Goal: Task Accomplishment & Management: Manage account settings

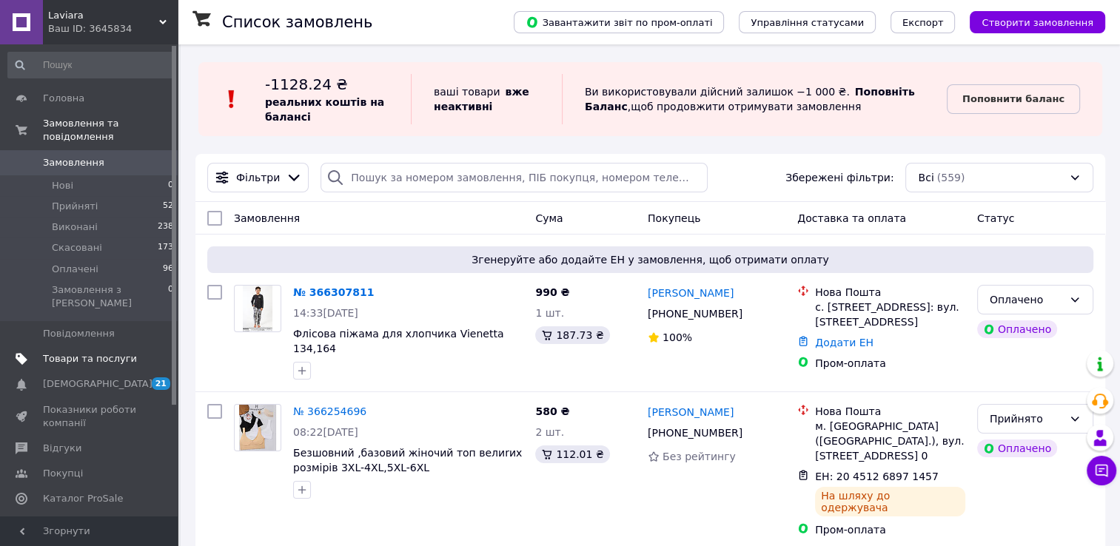
click at [63, 352] on span "Товари та послуги" at bounding box center [90, 358] width 94 height 13
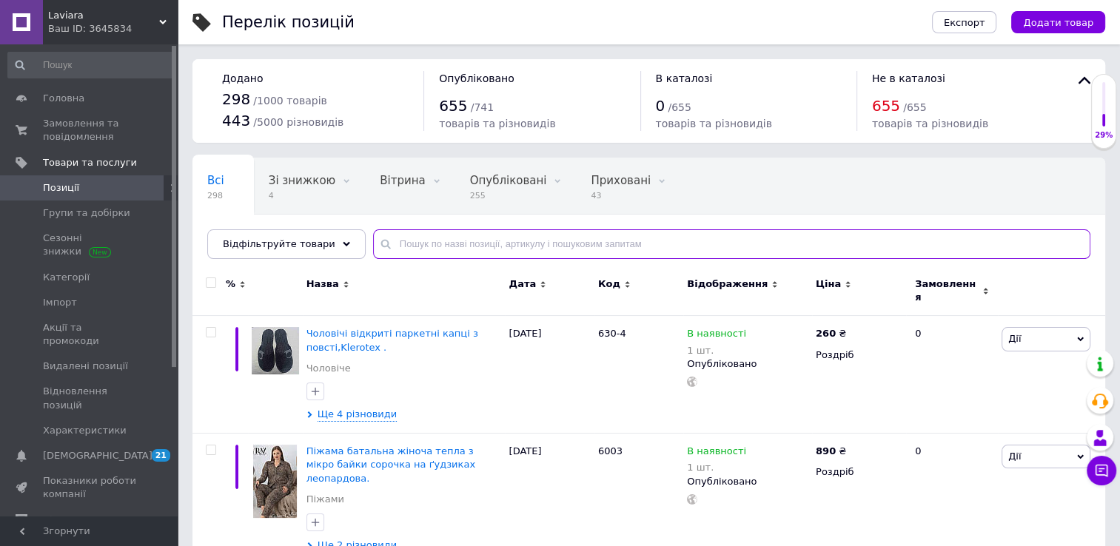
click at [385, 231] on input "text" at bounding box center [731, 244] width 717 height 30
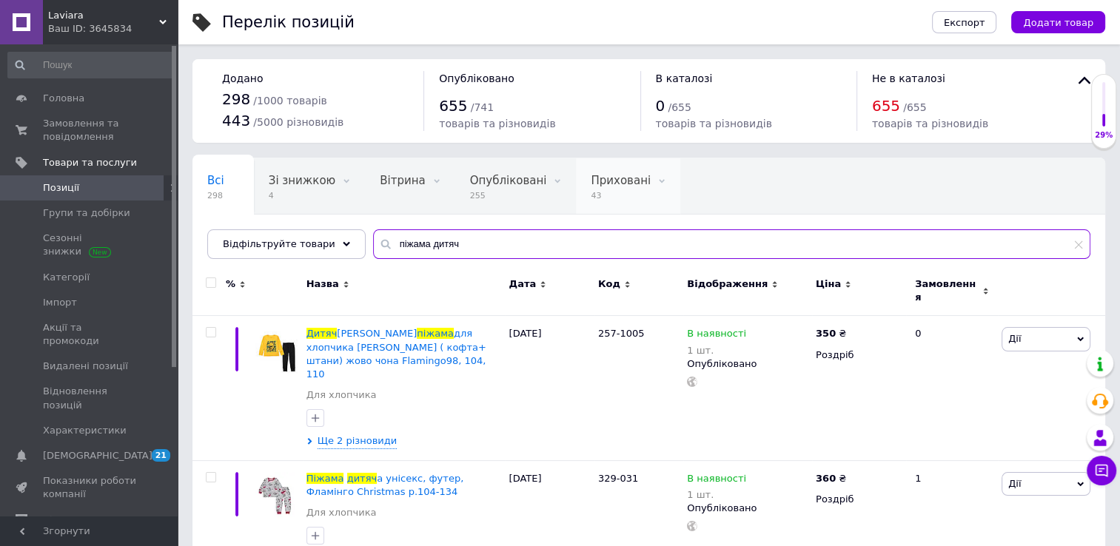
type input "піжама дитяч"
click at [583, 169] on div "Приховані 43" at bounding box center [628, 186] width 104 height 56
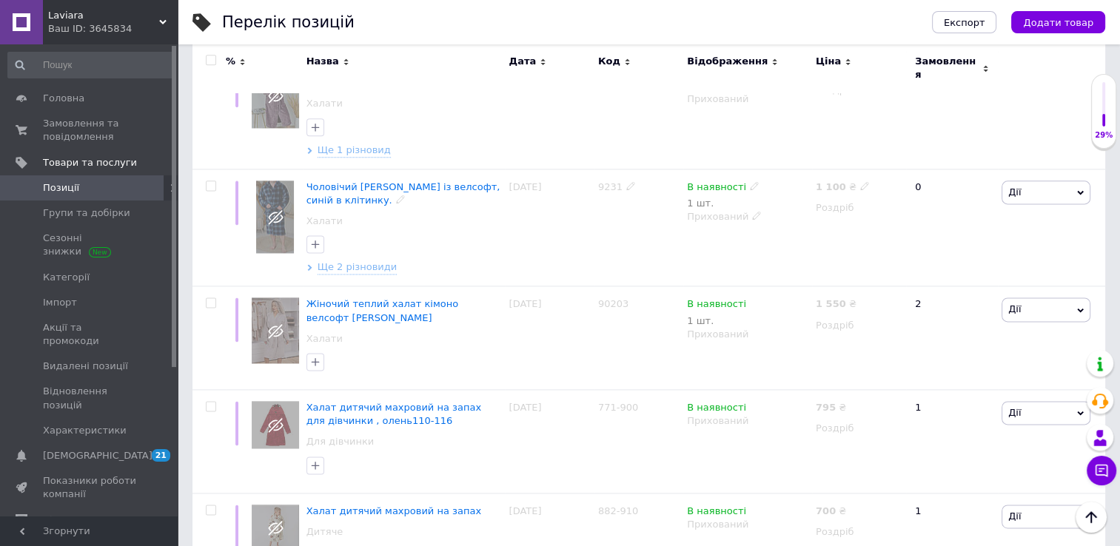
scroll to position [1954, 0]
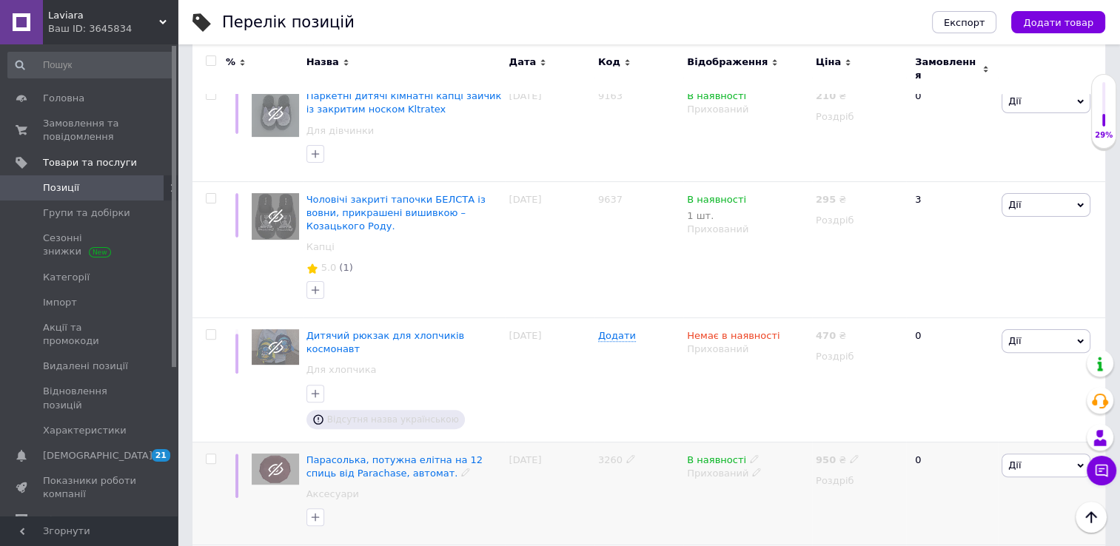
scroll to position [252, 0]
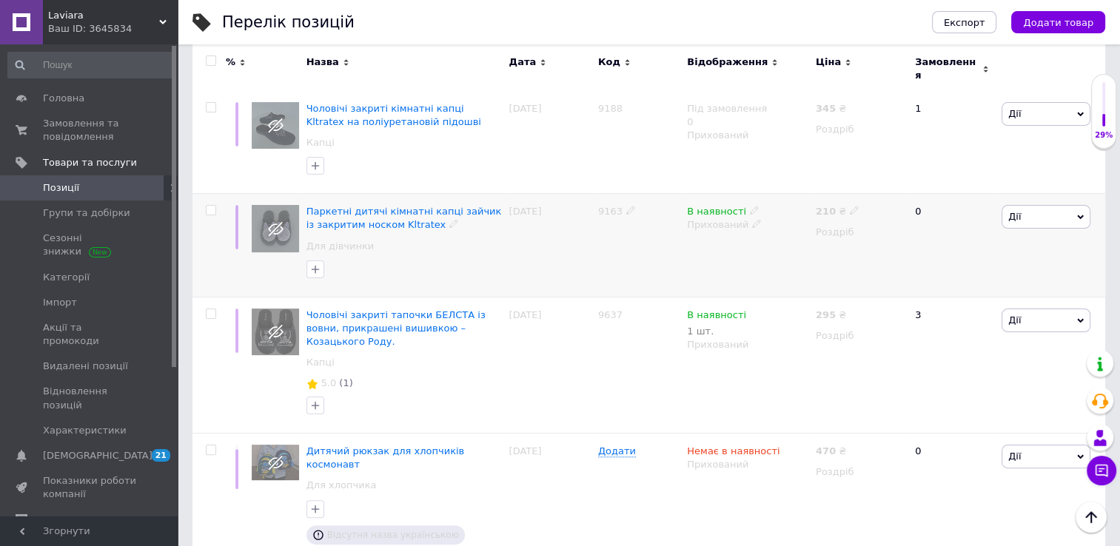
click at [1043, 220] on div "[PERSON_NAME] Підняти на початок групи Копіювати Знижка Подарунок Супутні Прихо…" at bounding box center [1051, 246] width 107 height 104
click at [1030, 205] on span "Дії" at bounding box center [1045, 217] width 89 height 24
click at [935, 443] on li "Видалити" at bounding box center [991, 453] width 196 height 21
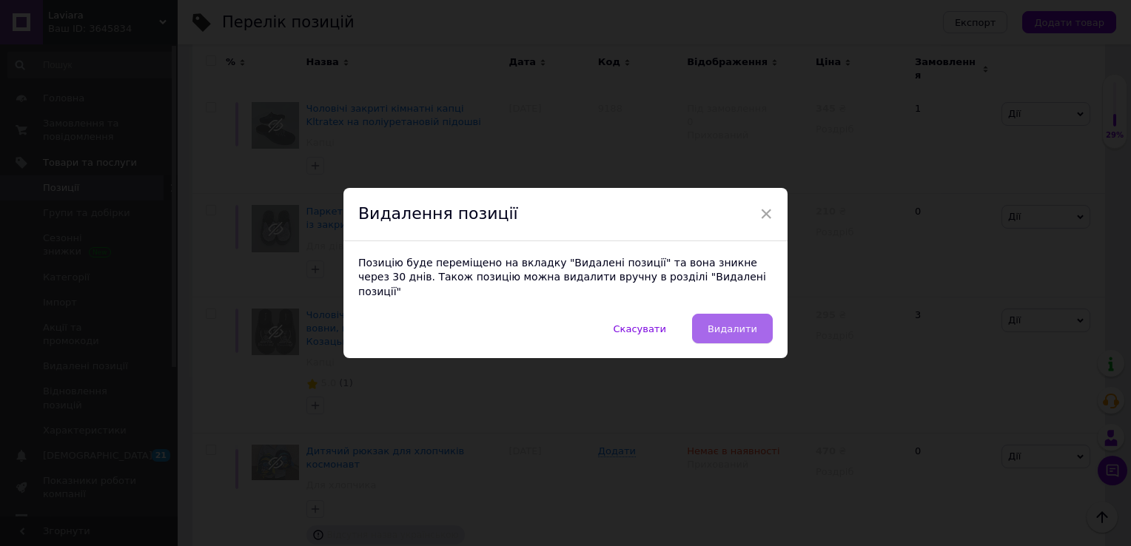
click at [737, 323] on span "Видалити" at bounding box center [732, 328] width 50 height 11
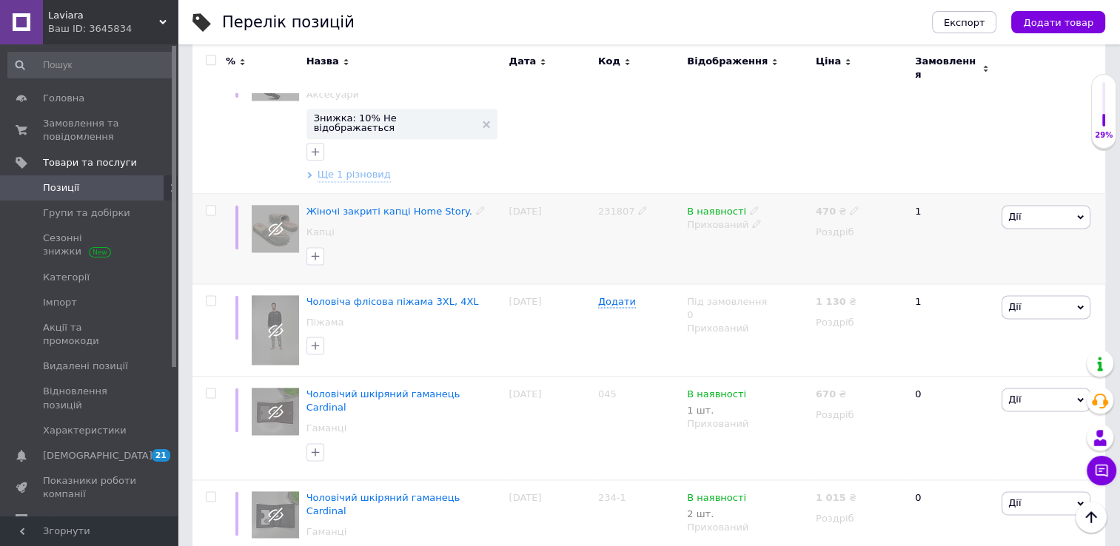
scroll to position [2084, 0]
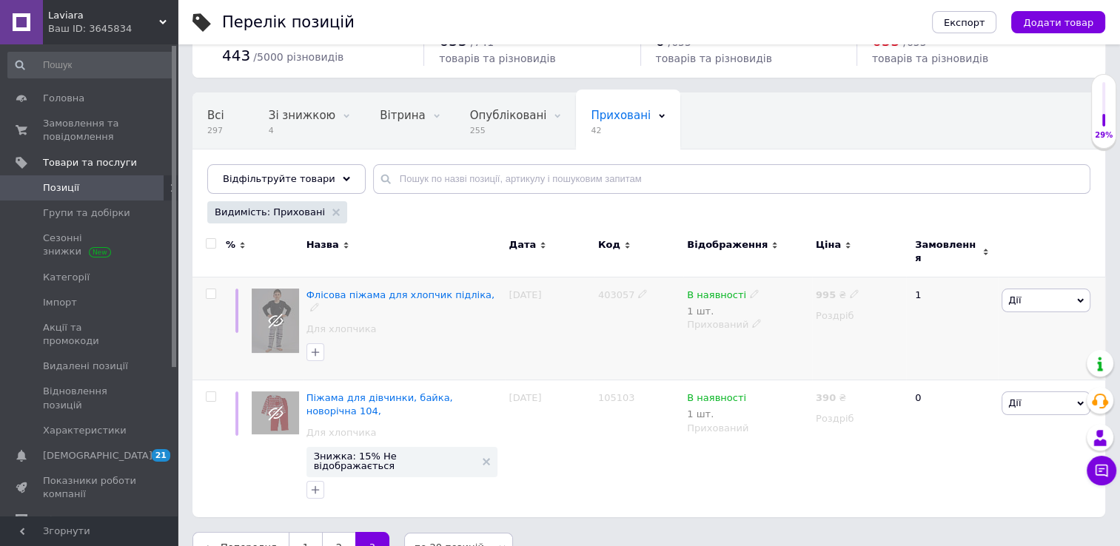
scroll to position [53, 0]
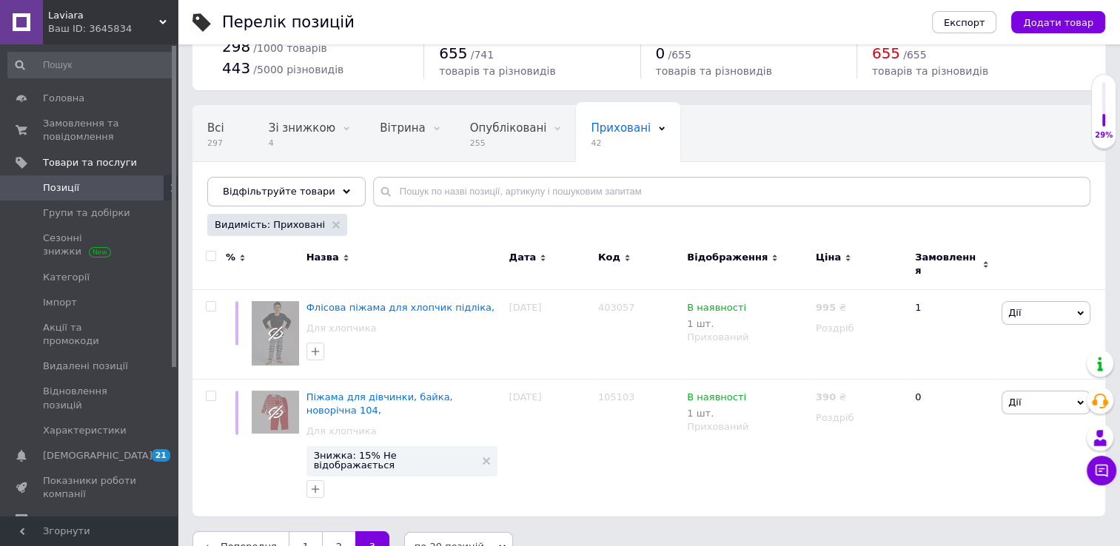
click at [58, 182] on span "Позиції" at bounding box center [61, 187] width 36 height 13
click at [69, 132] on span "Замовлення та повідомлення" at bounding box center [90, 130] width 94 height 27
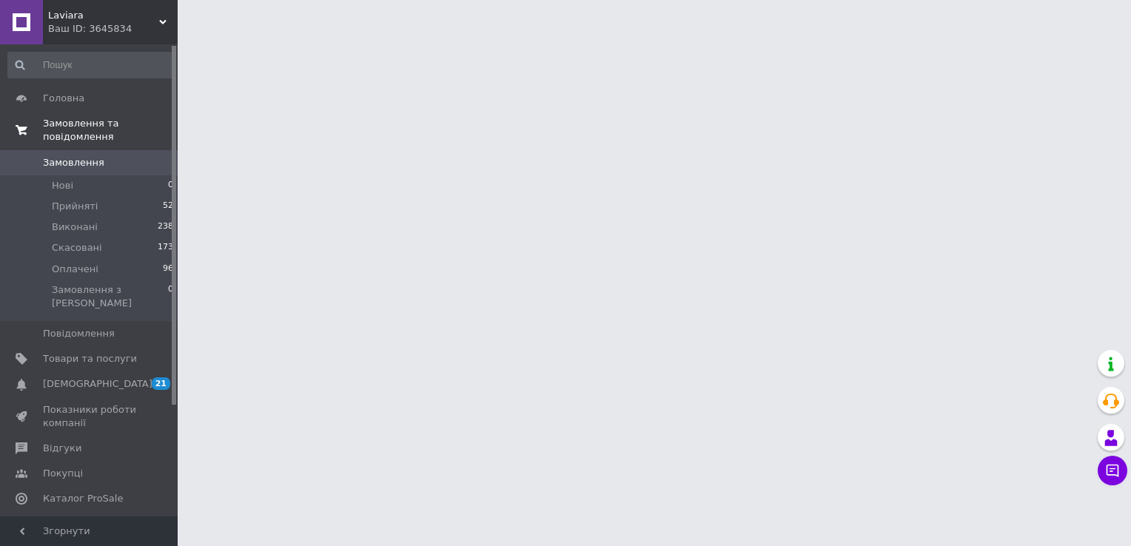
click at [70, 131] on link "Замовлення та повідомлення" at bounding box center [91, 130] width 182 height 38
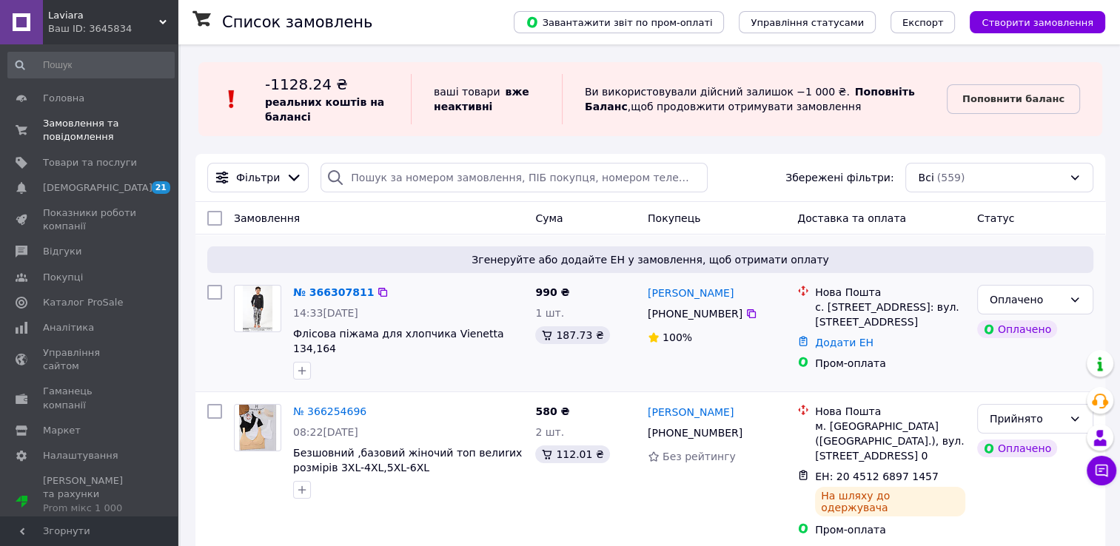
click at [246, 326] on img at bounding box center [258, 309] width 30 height 46
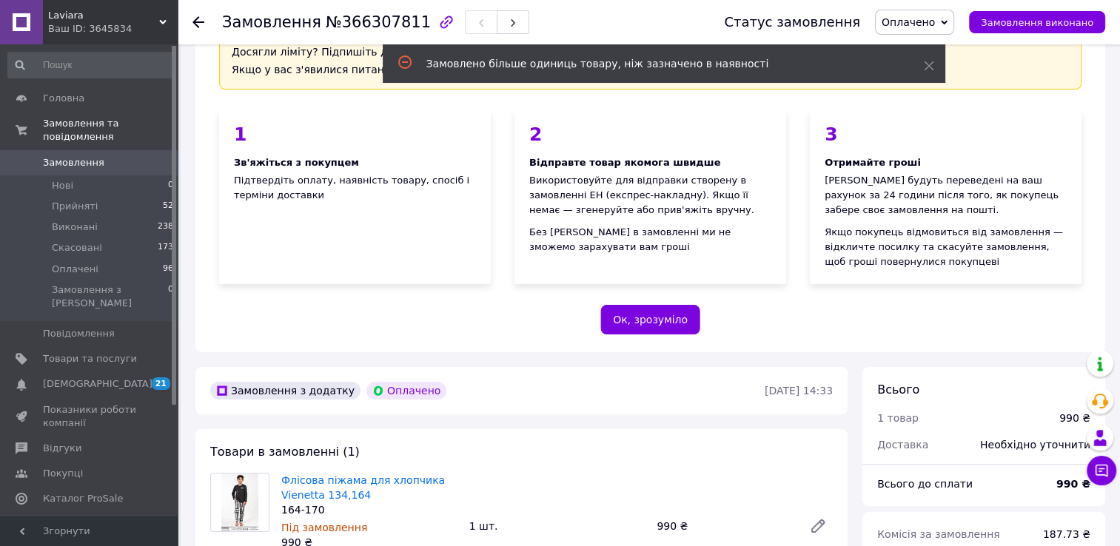
scroll to position [222, 0]
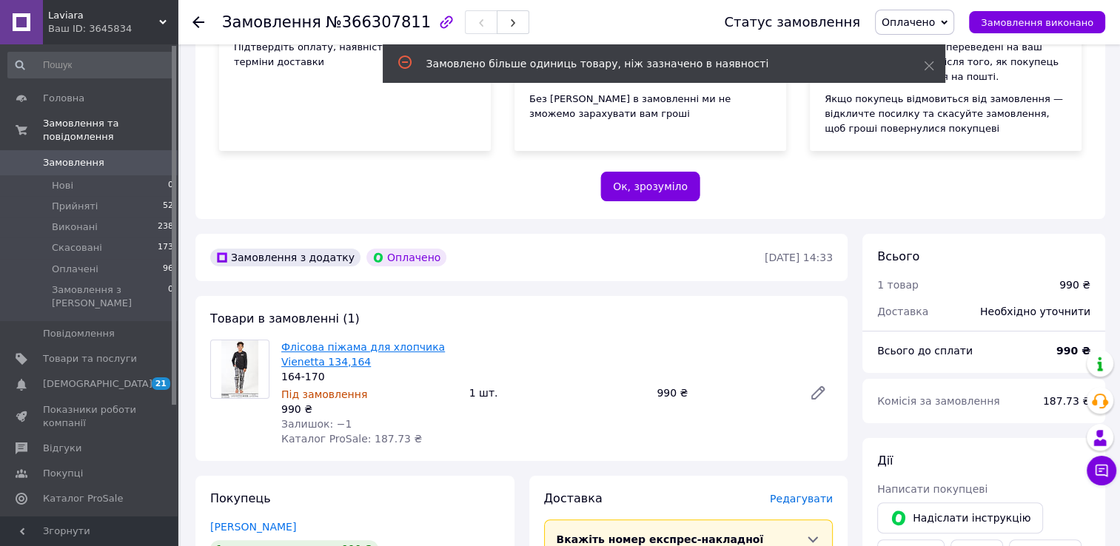
click at [317, 361] on link "Флісова піжама для хлопчика Vienetta 134,164" at bounding box center [363, 354] width 164 height 27
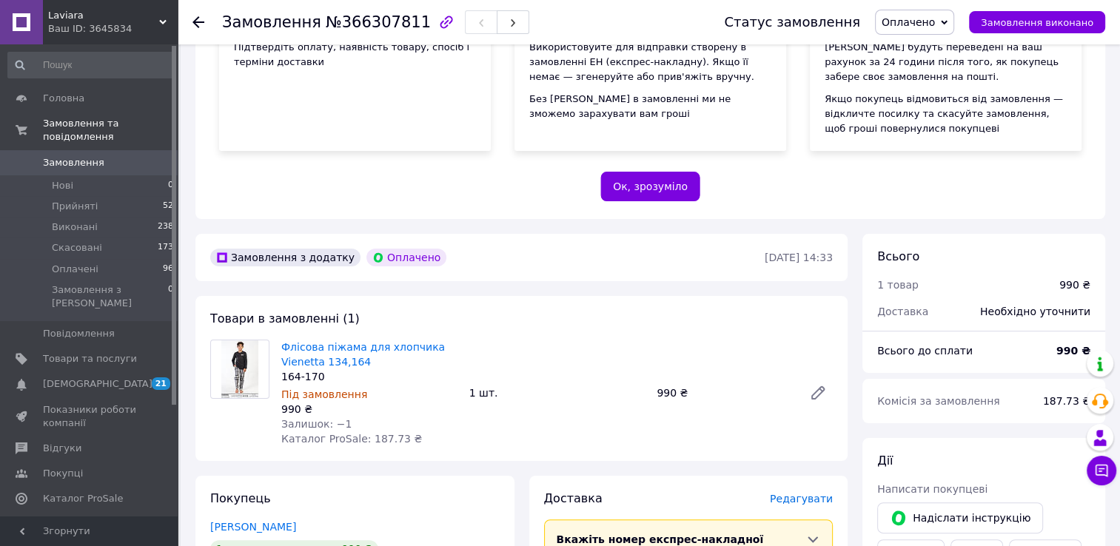
scroll to position [296, 0]
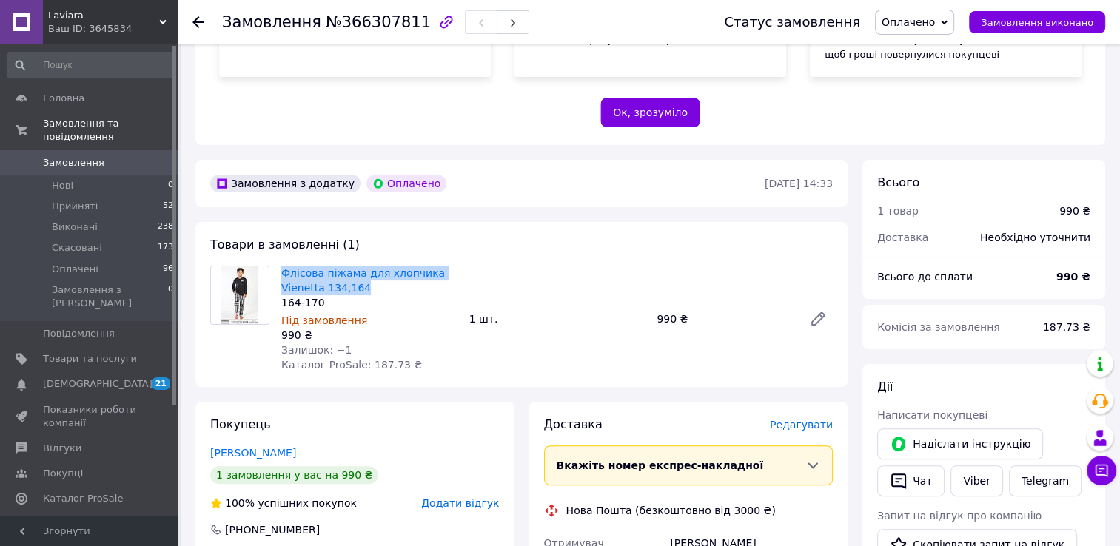
drag, startPoint x: 367, startPoint y: 286, endPoint x: 272, endPoint y: 265, distance: 97.7
click at [272, 266] on div "Флісова піжама для хлопчика Vienetta 134,[PHONE_NUMBER] Під замовлення 990 ₴ За…" at bounding box center [521, 319] width 634 height 107
copy div "Флісова піжама для хлопчика Vienetta 134,164"
click at [50, 156] on span "Замовлення" at bounding box center [73, 162] width 61 height 13
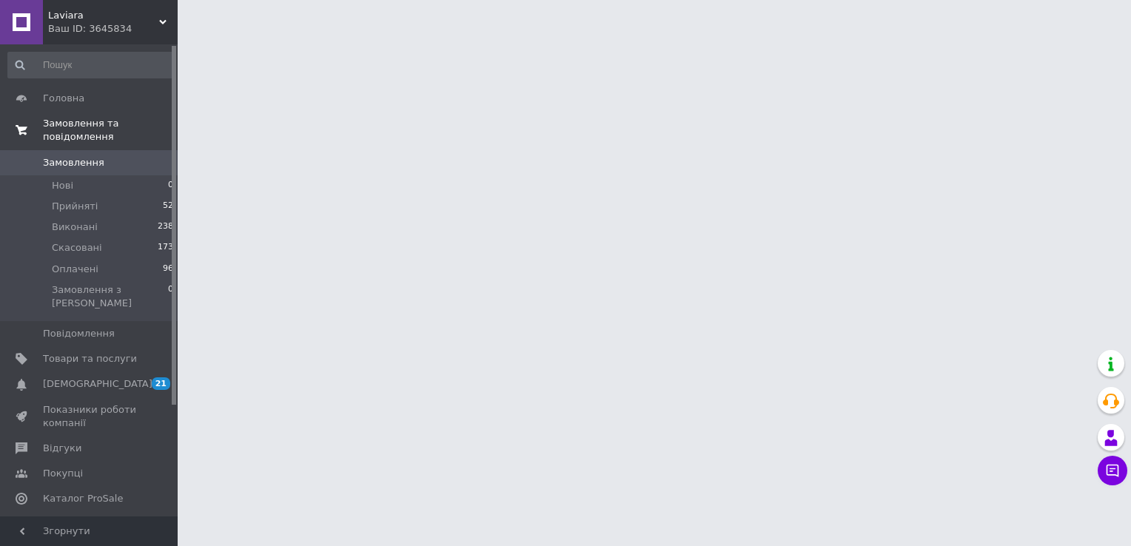
click at [98, 123] on span "Замовлення та повідомлення" at bounding box center [110, 130] width 135 height 27
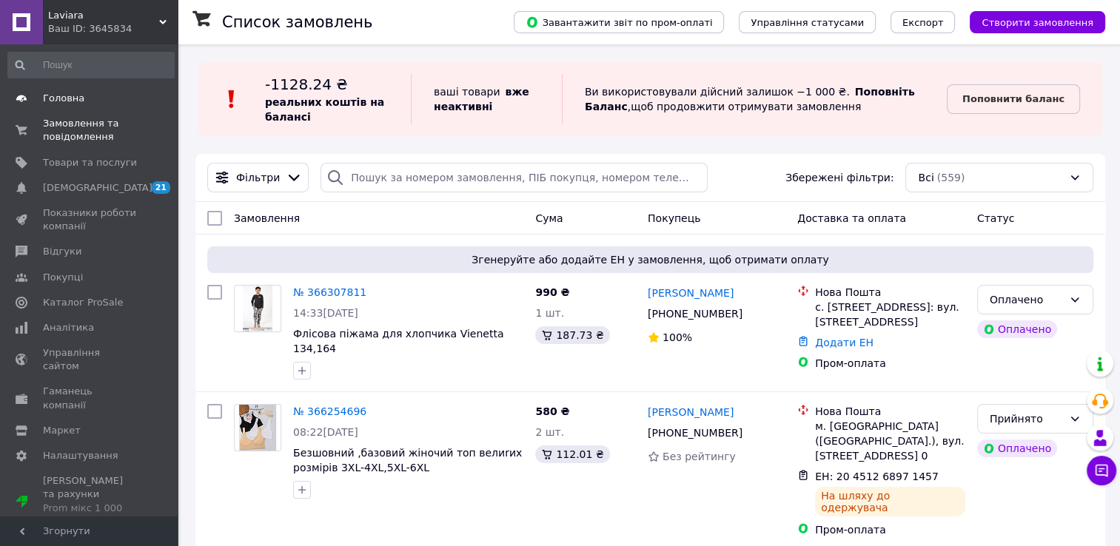
click at [80, 90] on link "Головна" at bounding box center [91, 98] width 182 height 25
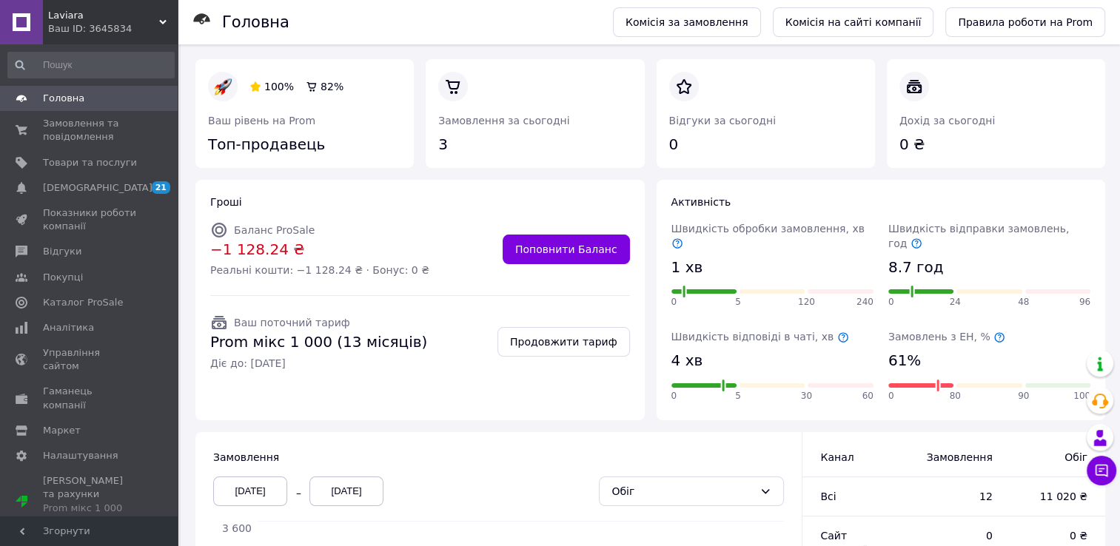
click at [157, 104] on span at bounding box center [157, 98] width 41 height 13
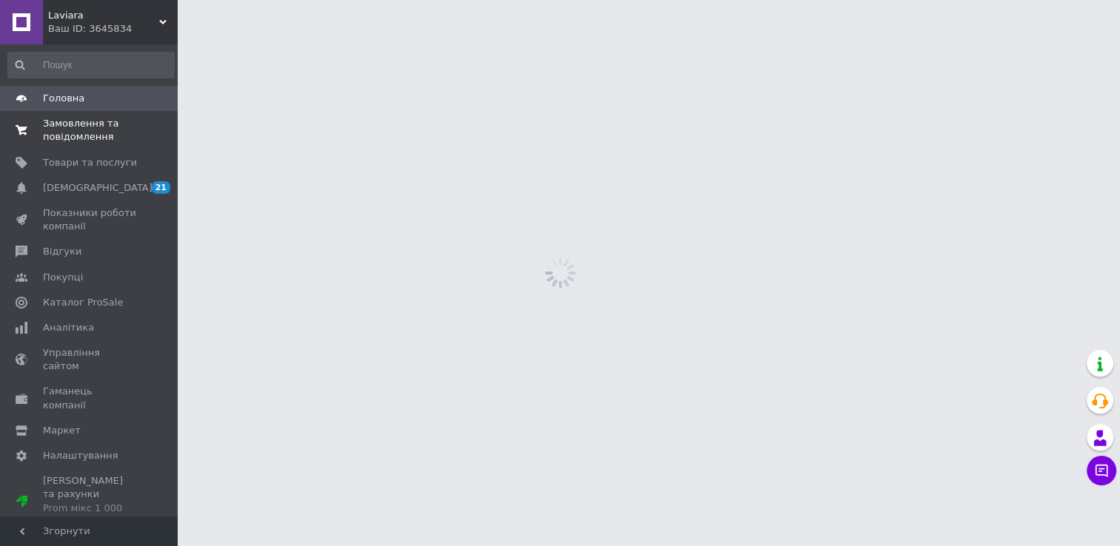
click at [104, 134] on span "Замовлення та повідомлення" at bounding box center [90, 130] width 94 height 27
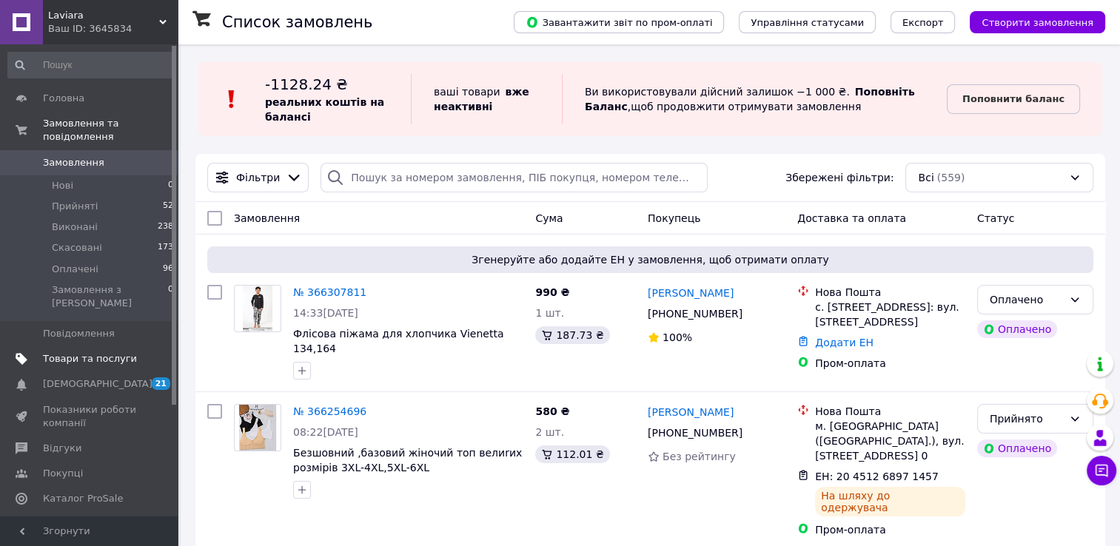
click at [108, 352] on span "Товари та послуги" at bounding box center [90, 358] width 94 height 13
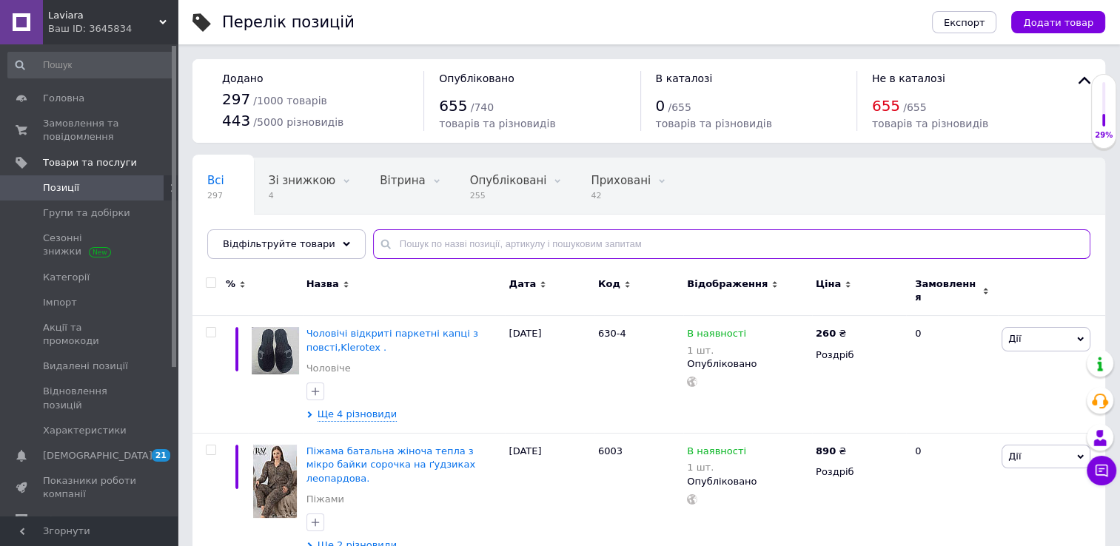
click at [643, 241] on input "text" at bounding box center [731, 244] width 717 height 30
paste input "Флісова піжама для хлопчика Vienetta 134,164"
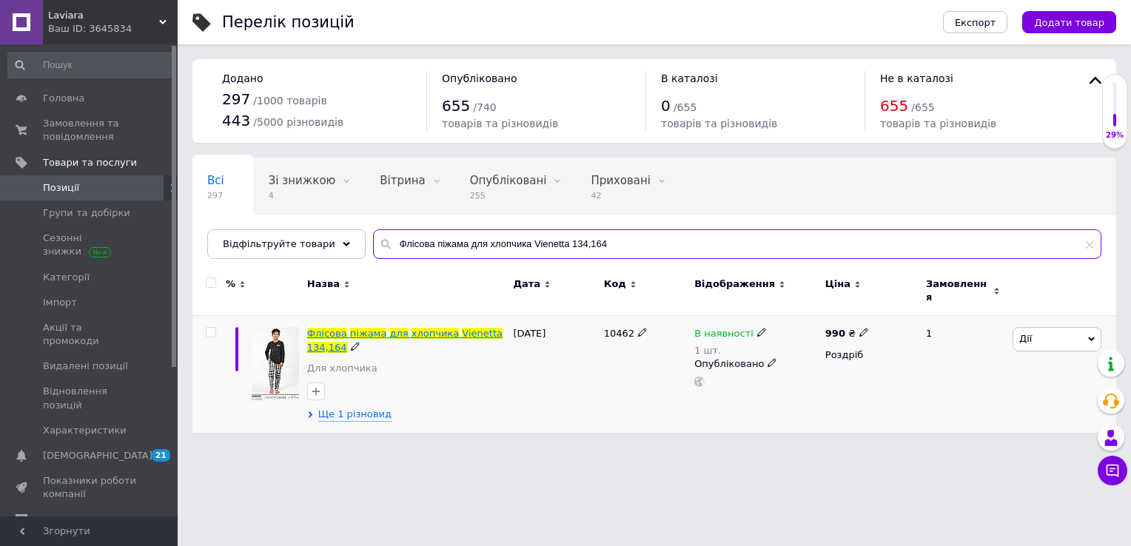
type input "Флісова піжама для хлопчика Vienetta 134,164"
click at [310, 342] on span "134,164" at bounding box center [327, 347] width 40 height 11
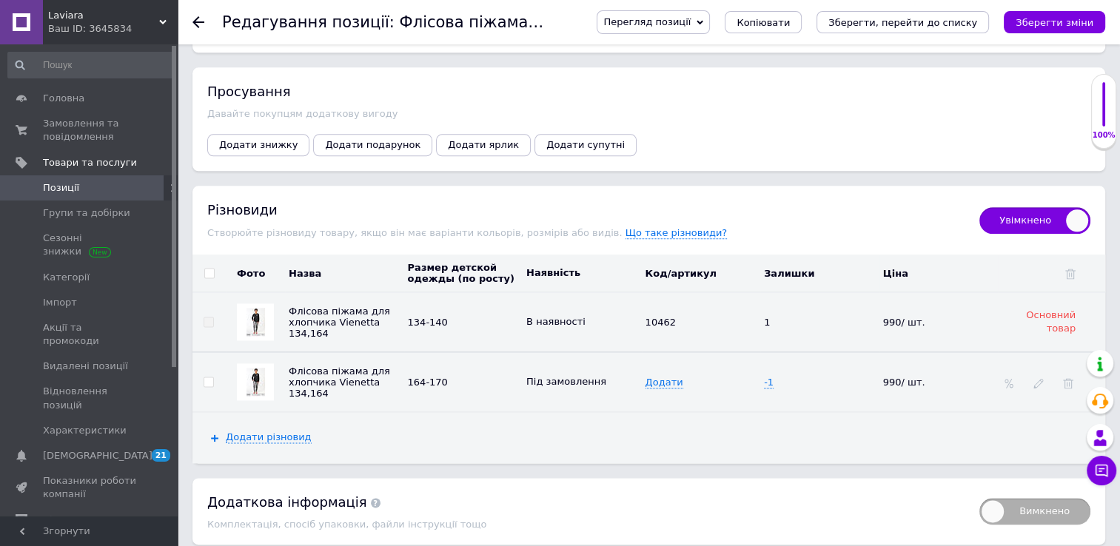
scroll to position [1894, 0]
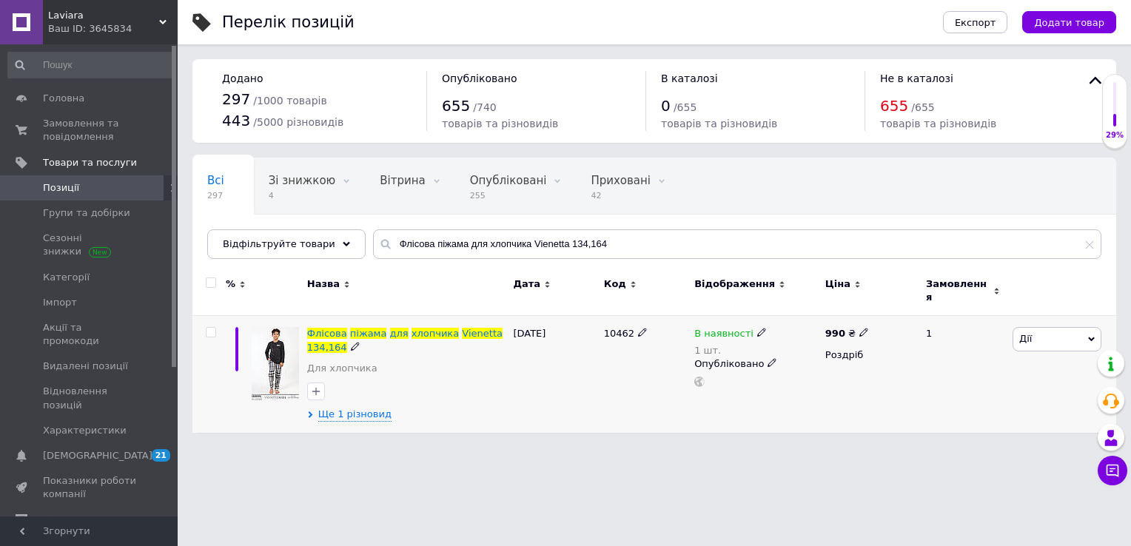
click at [1070, 343] on div "[PERSON_NAME] Підняти на початок групи Копіювати Знижка Подарунок Супутні Прихо…" at bounding box center [1062, 374] width 107 height 117
click at [1072, 334] on span "Дії" at bounding box center [1056, 339] width 89 height 24
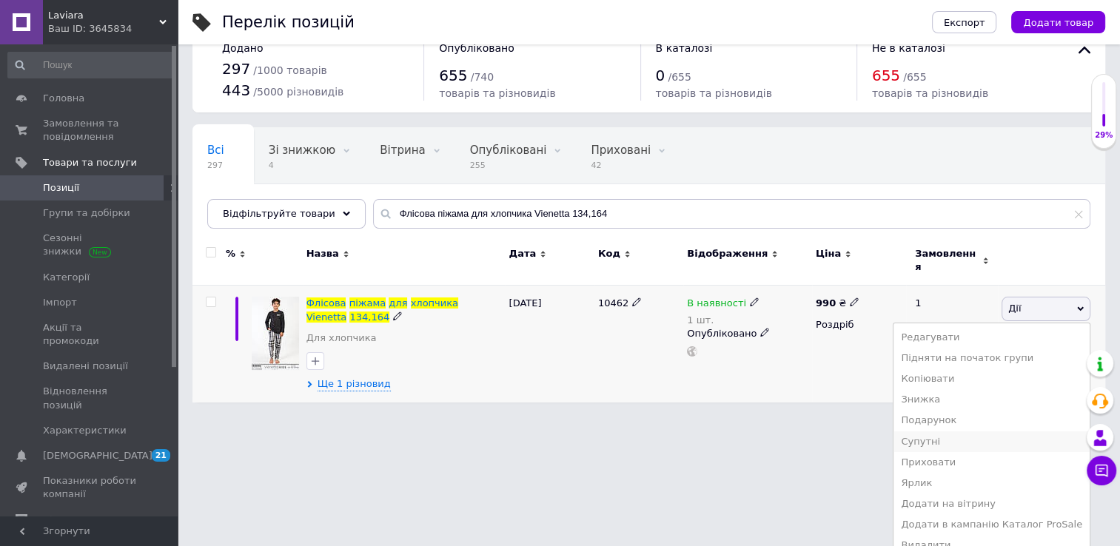
scroll to position [35, 0]
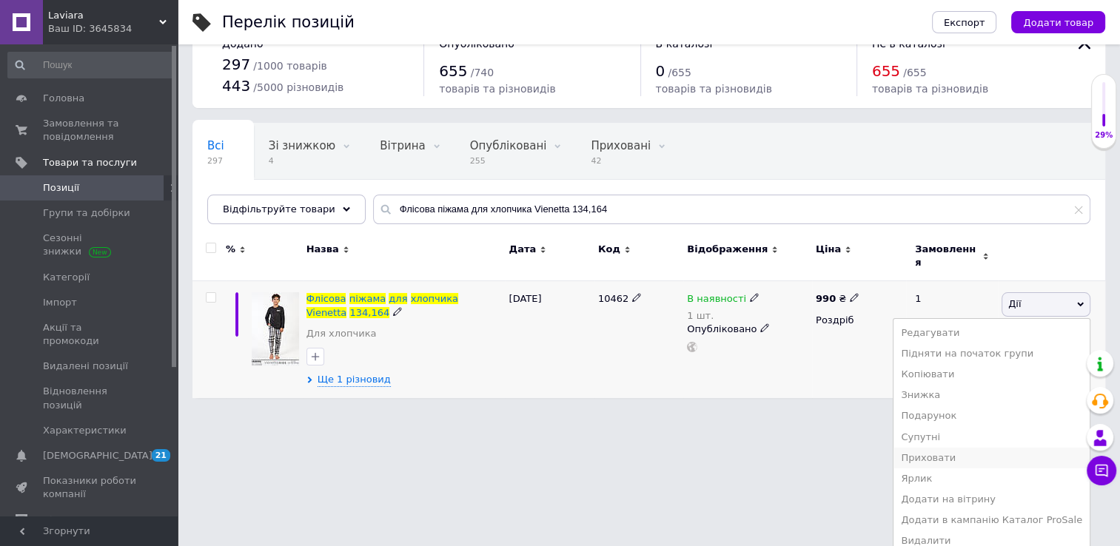
click at [948, 448] on li "Приховати" at bounding box center [991, 458] width 196 height 21
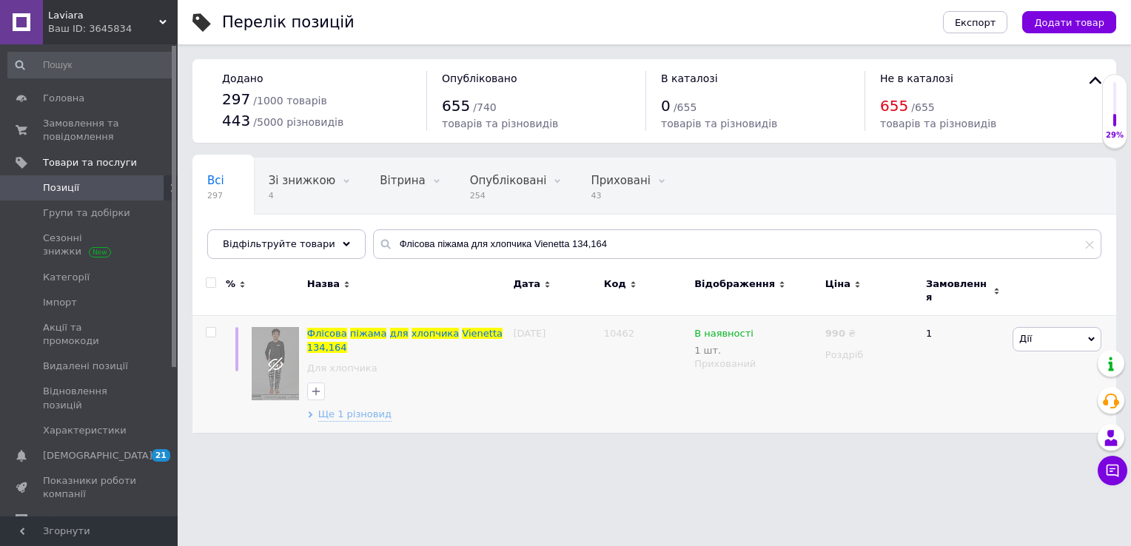
click at [68, 191] on span "Позиції" at bounding box center [61, 187] width 36 height 13
click at [58, 130] on span "Замовлення та повідомлення" at bounding box center [90, 130] width 94 height 27
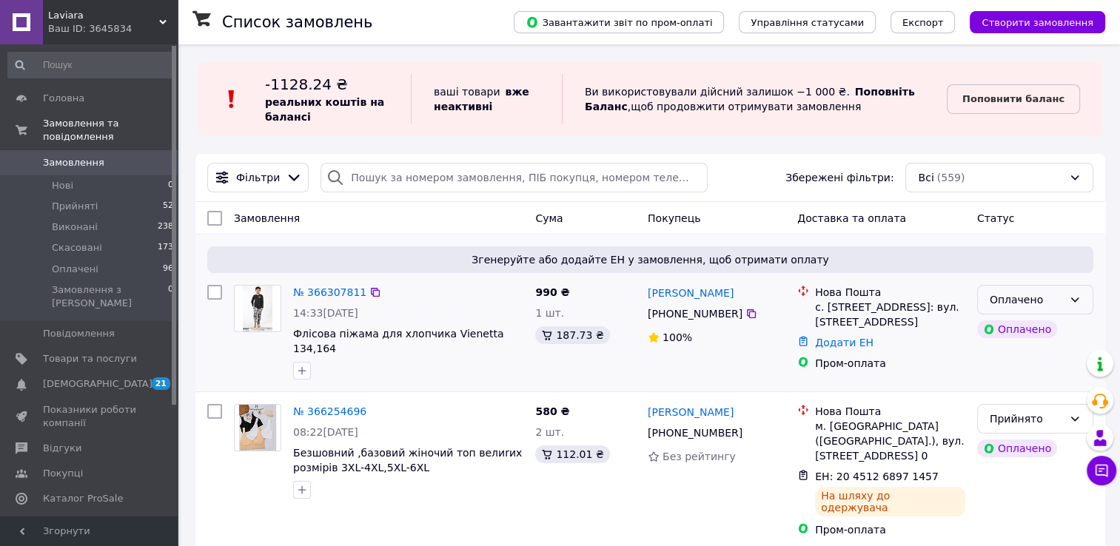
click at [1044, 307] on div "Оплачено" at bounding box center [1035, 300] width 116 height 30
click at [1029, 340] on li "Прийнято" at bounding box center [1035, 332] width 115 height 27
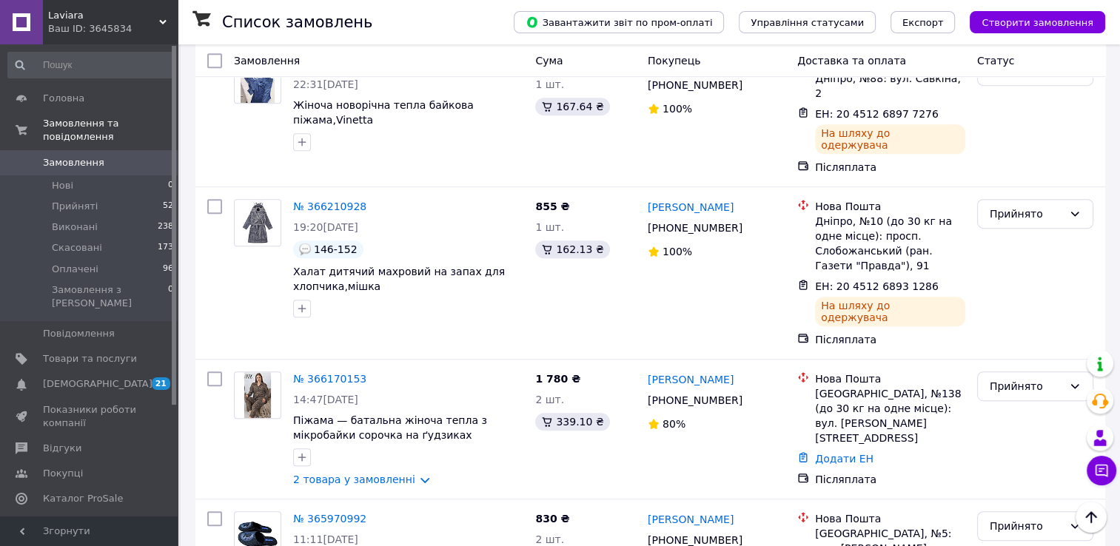
scroll to position [666, 0]
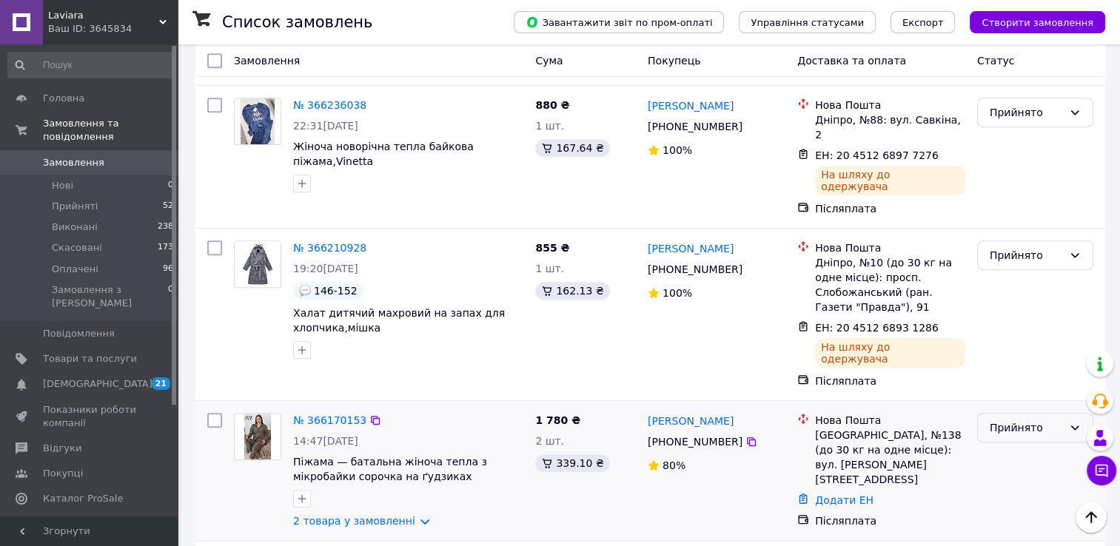
click at [1030, 420] on div "Прийнято" at bounding box center [1025, 428] width 73 height 16
click at [1029, 355] on li "Скасовано" at bounding box center [1035, 357] width 115 height 27
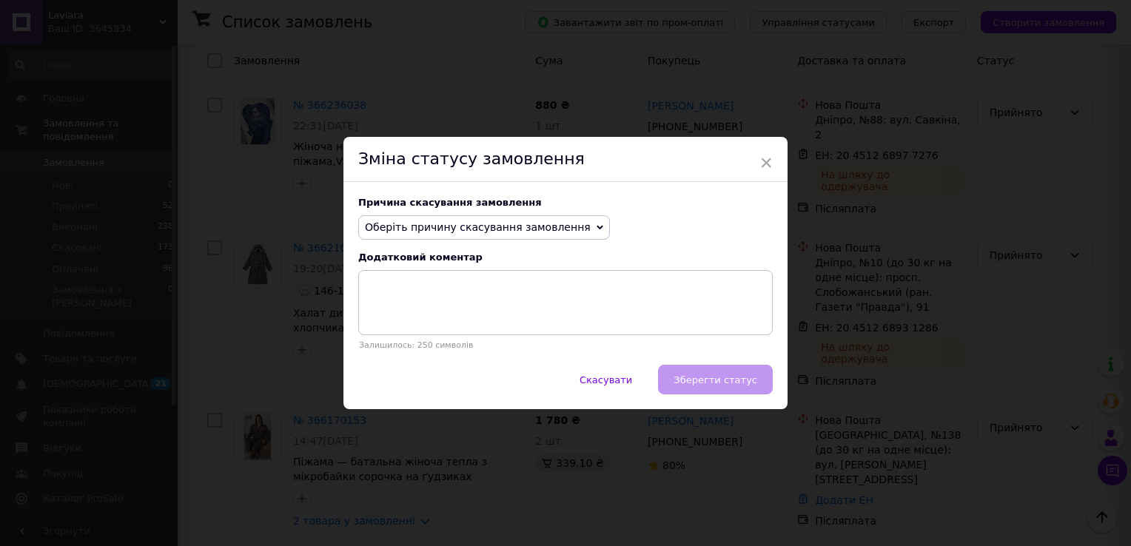
click at [468, 218] on span "Оберіть причину скасування замовлення" at bounding box center [484, 227] width 252 height 25
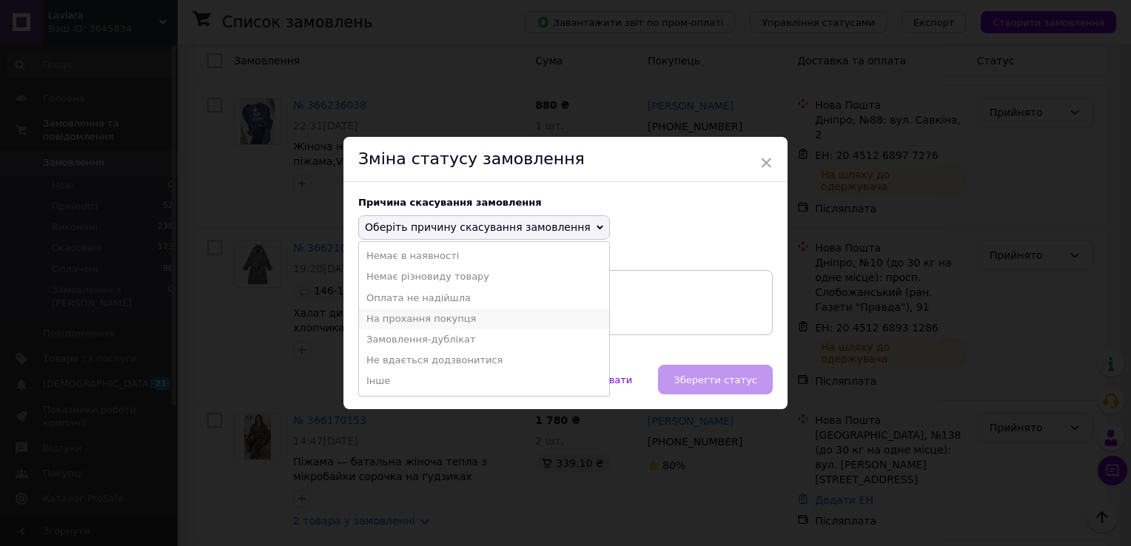
click at [426, 318] on li "На прохання покупця" at bounding box center [484, 319] width 250 height 21
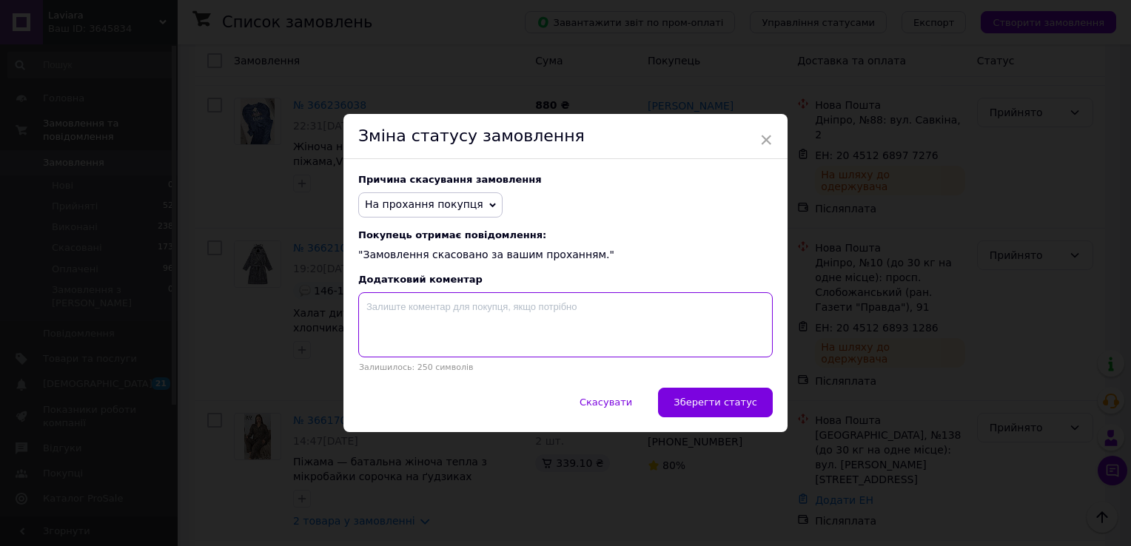
click at [374, 309] on textarea at bounding box center [565, 324] width 414 height 65
type textarea "п"
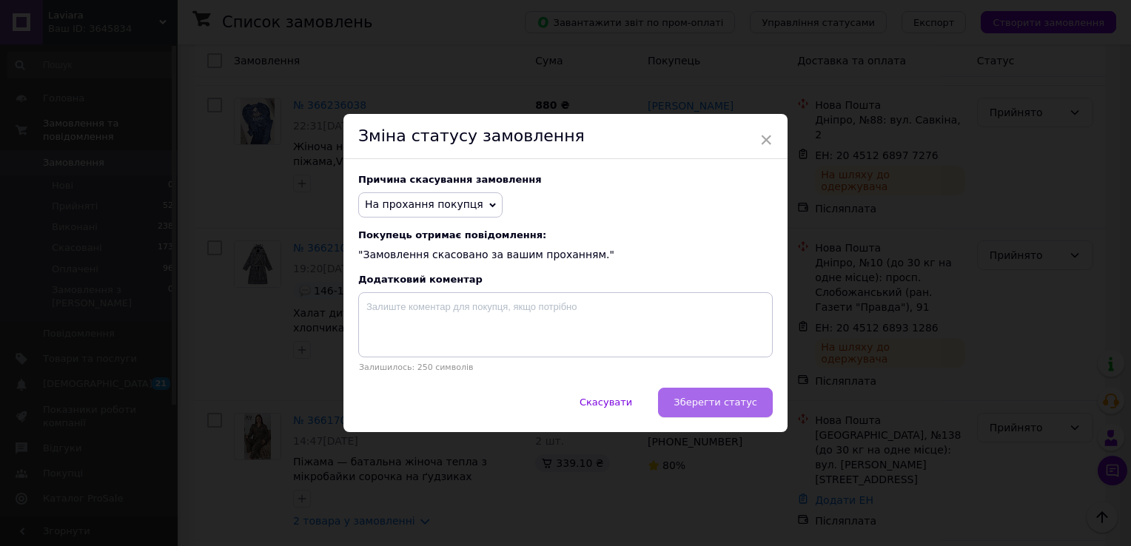
click at [724, 401] on span "Зберегти статус" at bounding box center [715, 402] width 84 height 11
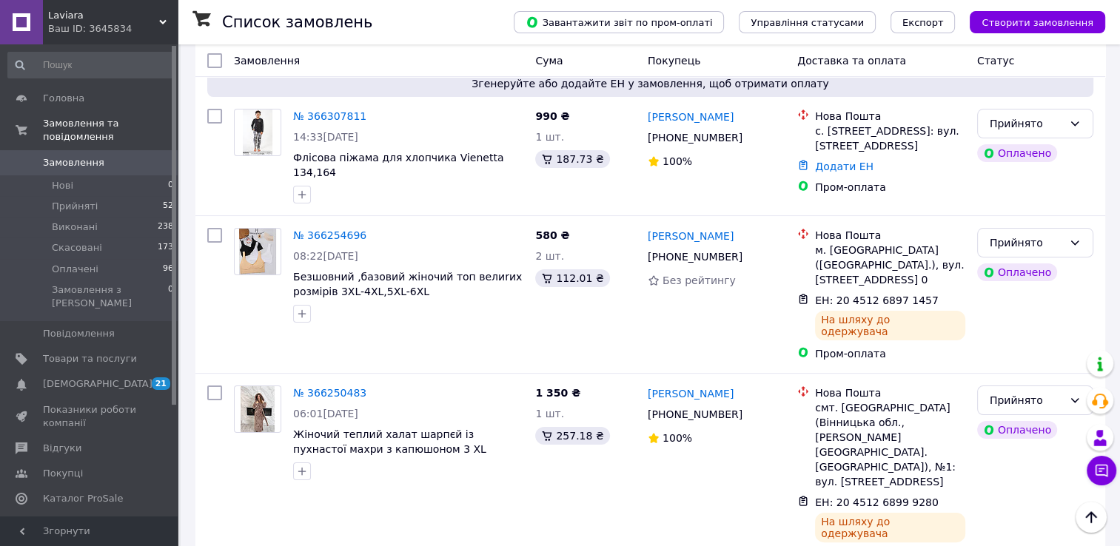
scroll to position [0, 0]
